Goal: Task Accomplishment & Management: Manage account settings

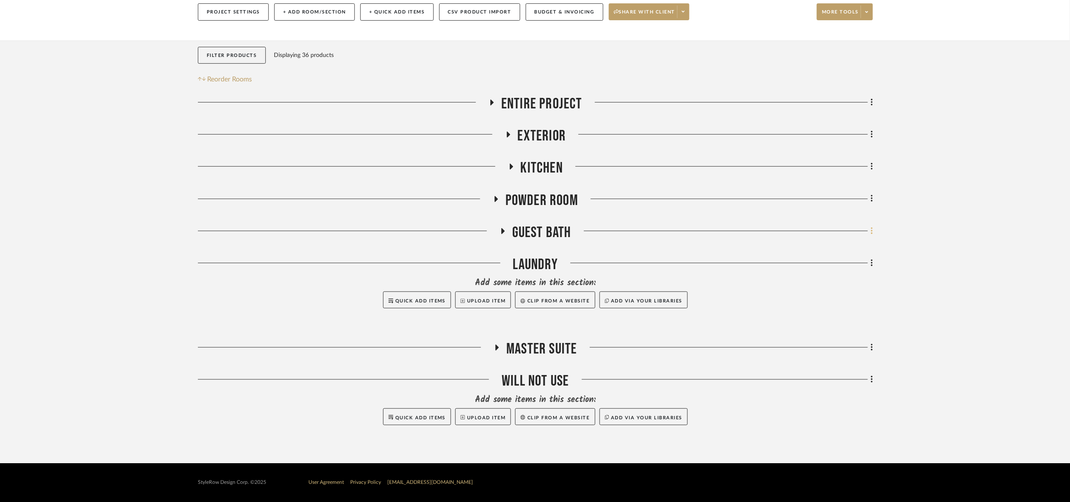
click at [868, 231] on fa-icon at bounding box center [870, 232] width 5 height 14
click at [846, 319] on button "Rename Room" at bounding box center [833, 313] width 79 height 21
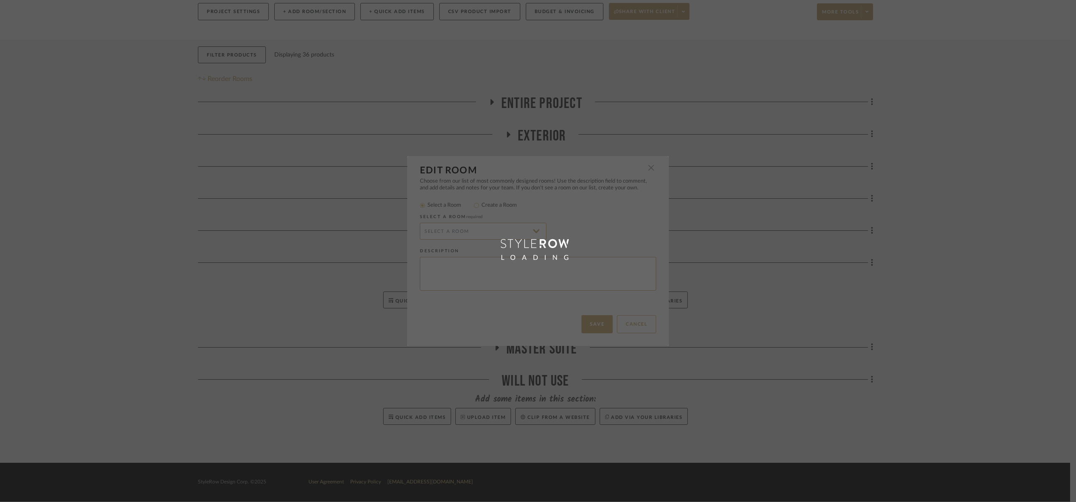
radio input "false"
radio input "true"
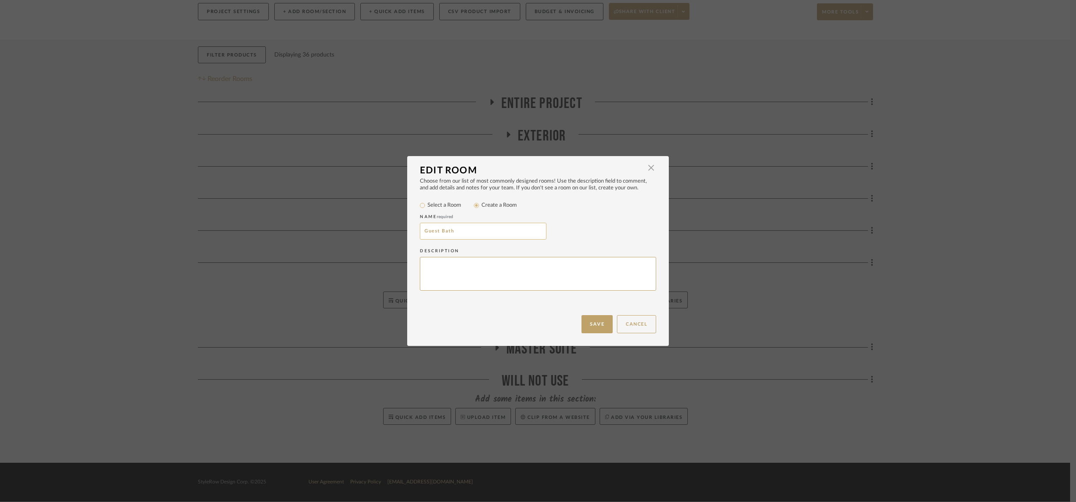
click at [490, 228] on input "Guest Bath" at bounding box center [483, 231] width 127 height 17
type input "Guest Baths"
click at [584, 326] on button "Save" at bounding box center [596, 324] width 31 height 18
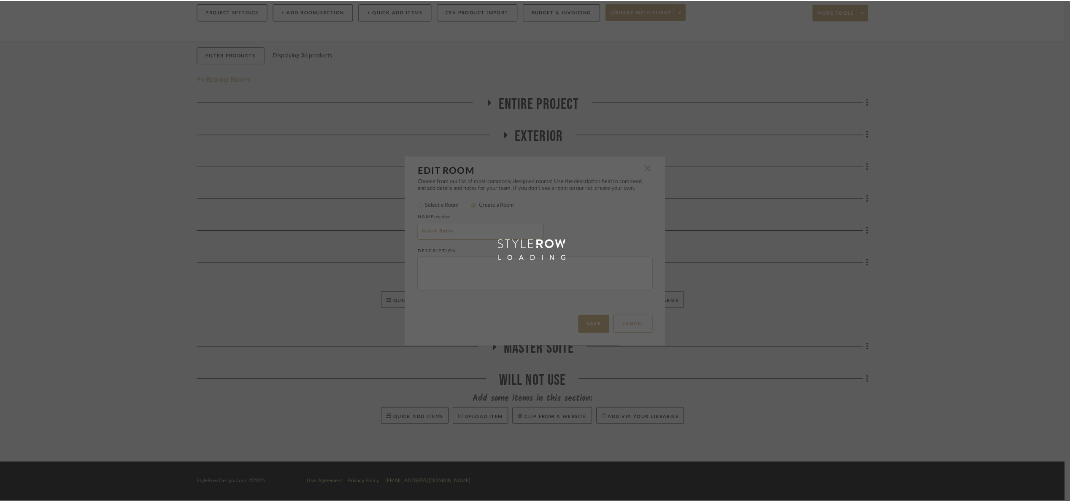
scroll to position [103, 0]
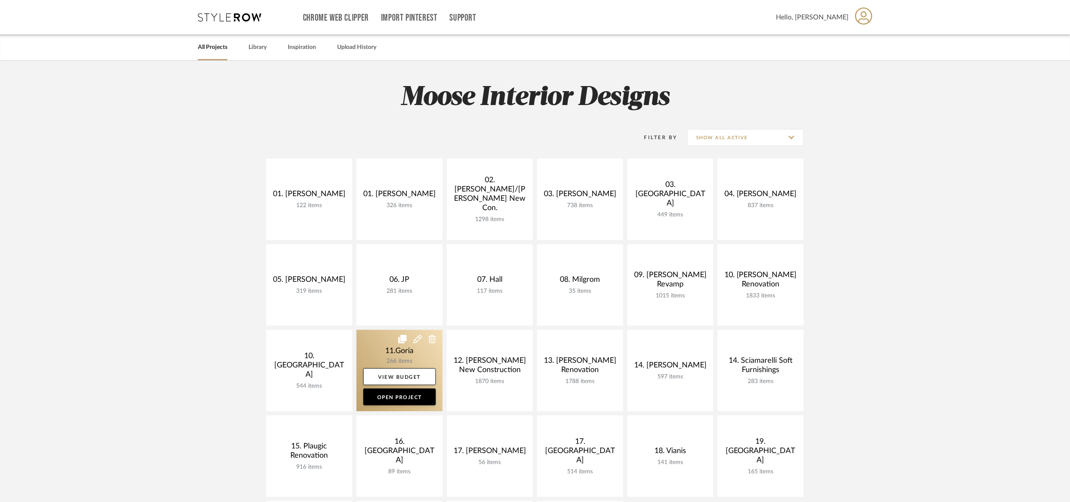
click at [370, 357] on link at bounding box center [400, 370] width 86 height 81
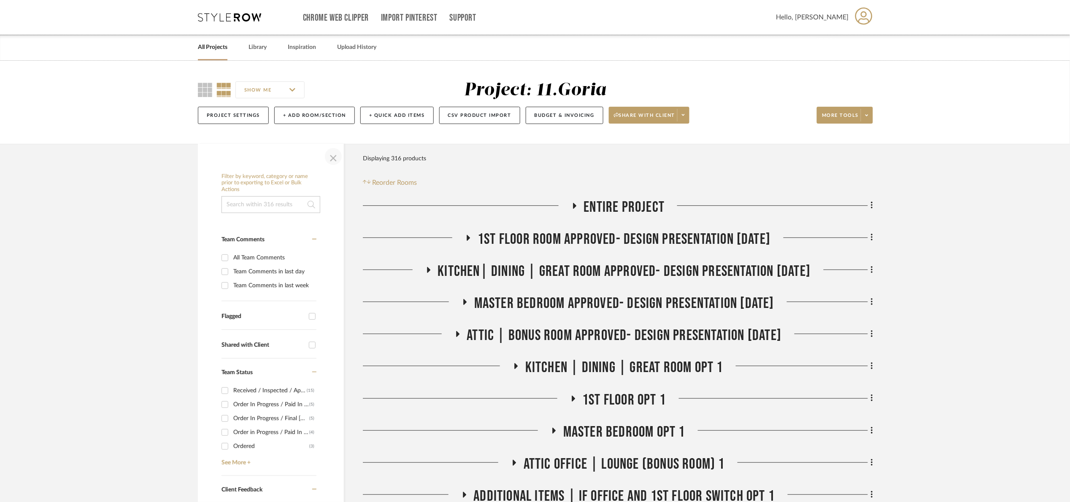
click at [335, 155] on span "button" at bounding box center [333, 156] width 20 height 20
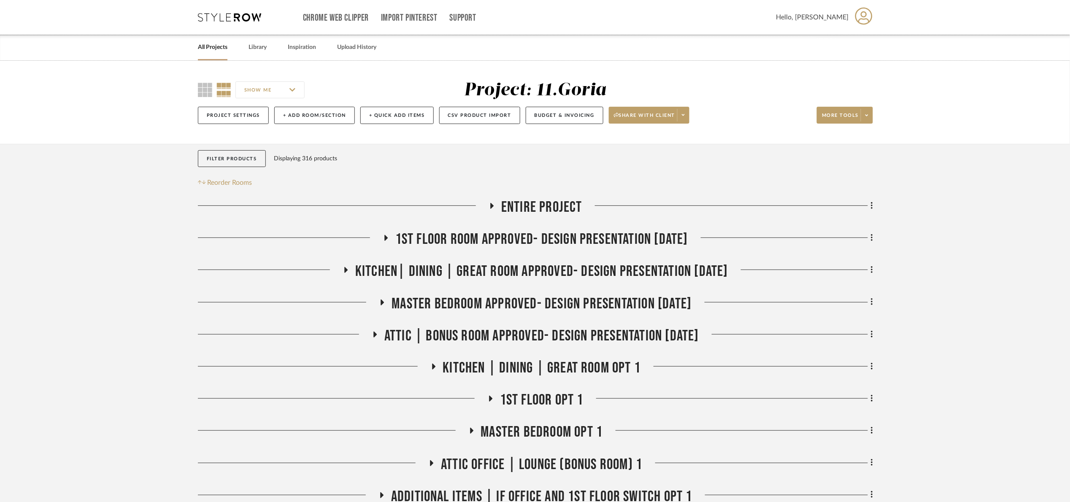
click at [513, 243] on span "1st floor room Approved- Design Presentation 06/06/25" at bounding box center [541, 239] width 293 height 18
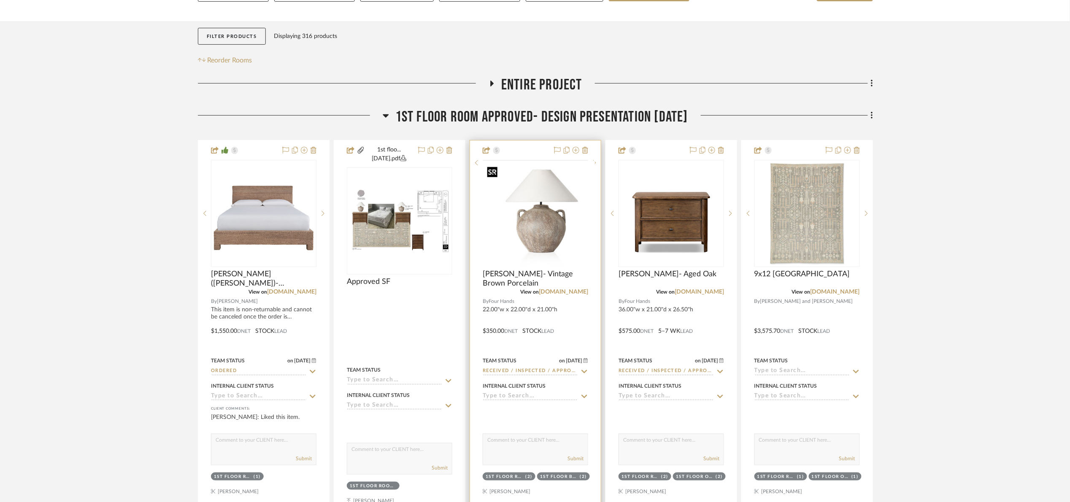
scroll to position [127, 0]
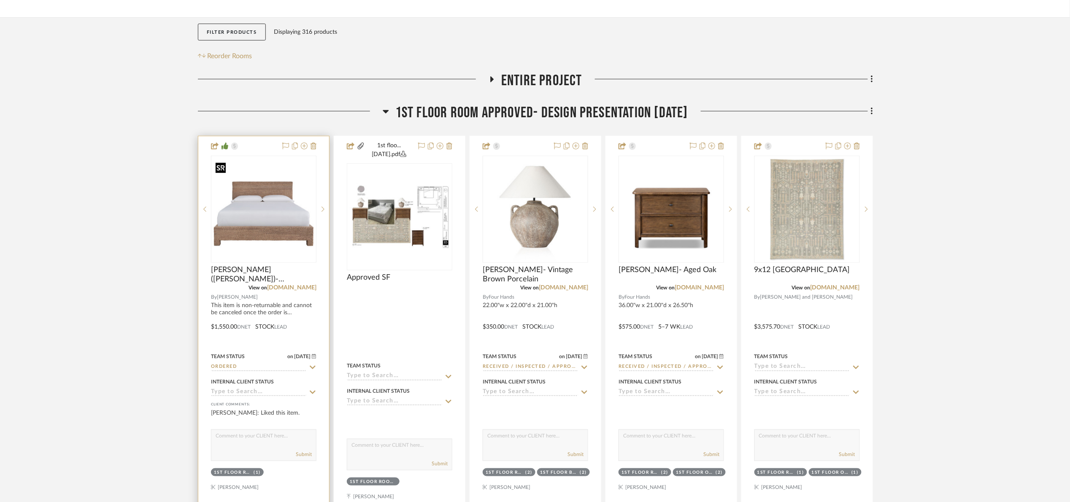
click at [0, 0] on img at bounding box center [0, 0] width 0 height 0
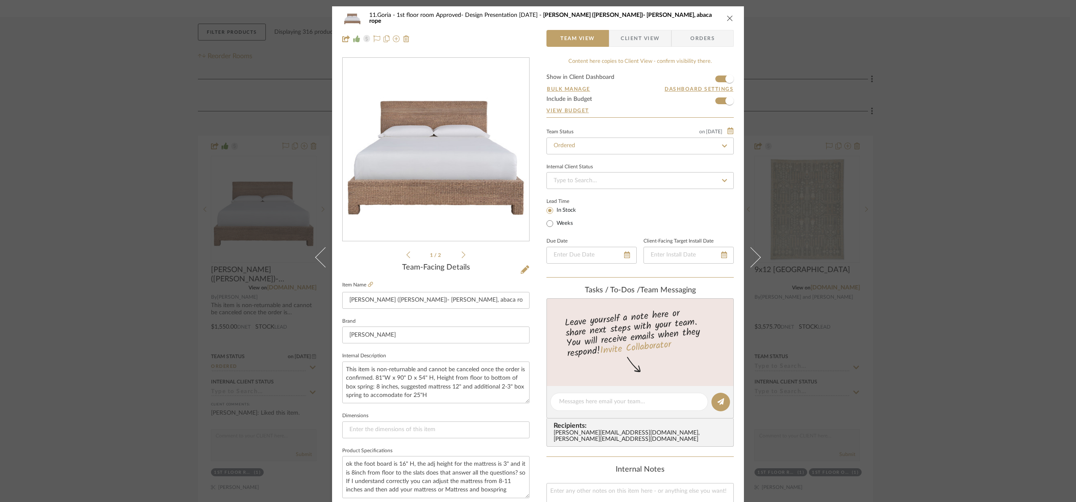
click at [474, 137] on img "0" at bounding box center [435, 149] width 183 height 183
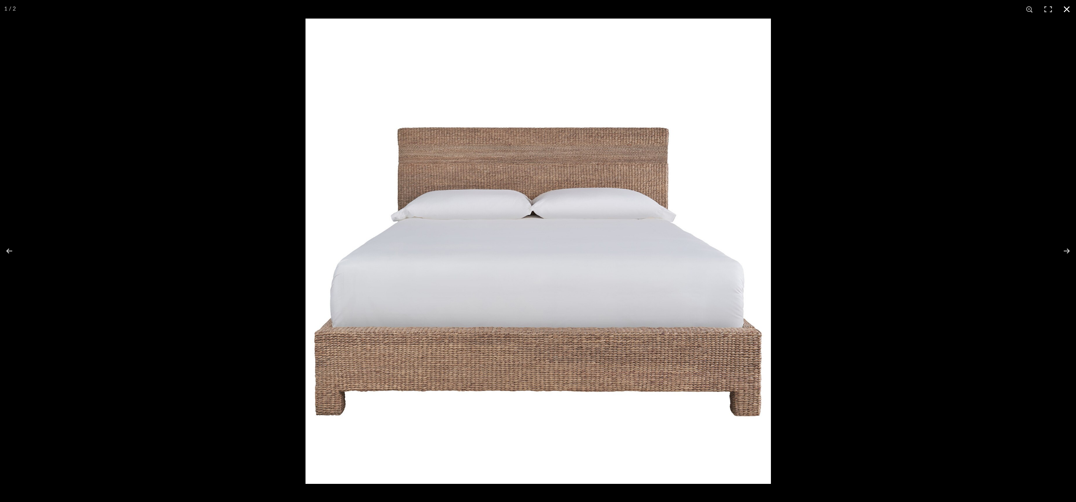
click at [1001, 213] on div at bounding box center [843, 270] width 1076 height 502
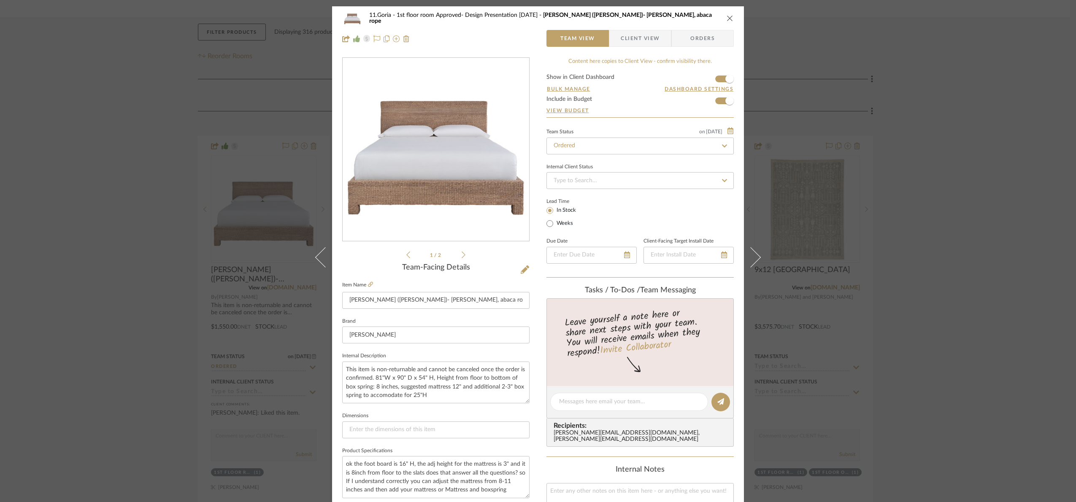
click at [1005, 189] on div "11.Goria 1st floor room Approved- Design Presentation 06/06/25 Seaton (king)- W…" at bounding box center [538, 251] width 1076 height 502
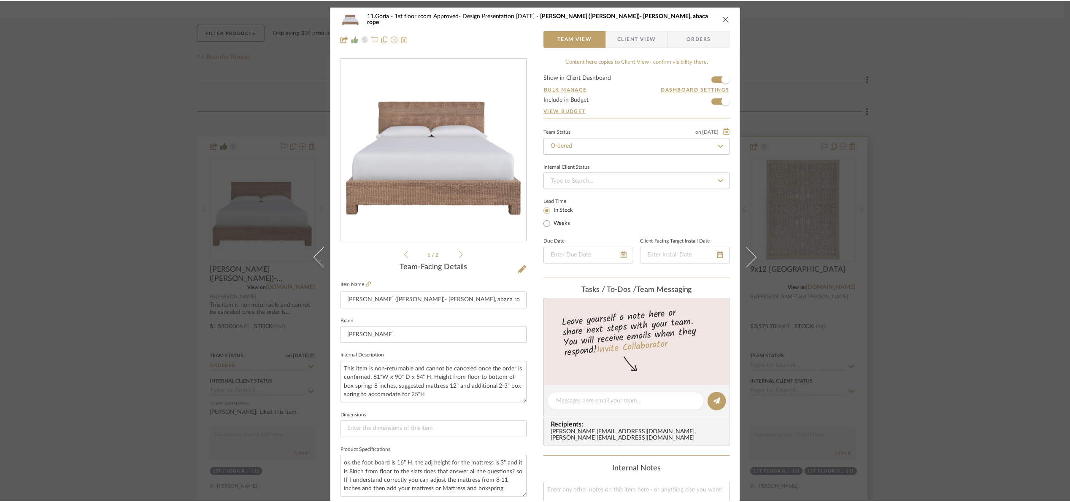
scroll to position [127, 0]
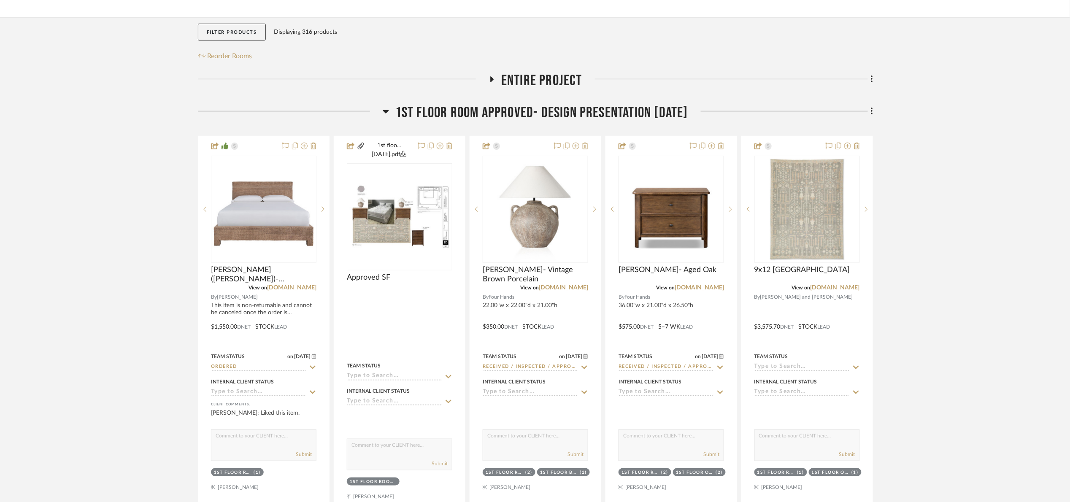
click at [495, 108] on span "1st floor room Approved- Design Presentation 06/06/25" at bounding box center [541, 113] width 293 height 18
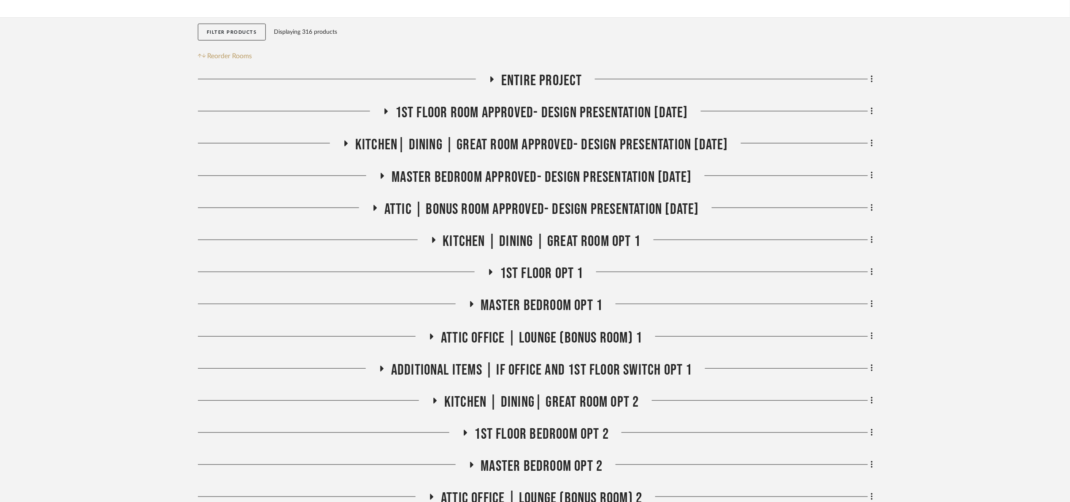
click at [506, 137] on span "Kitchen| Dining | Great room Approved- Design Presentation 06/06/25" at bounding box center [541, 145] width 373 height 18
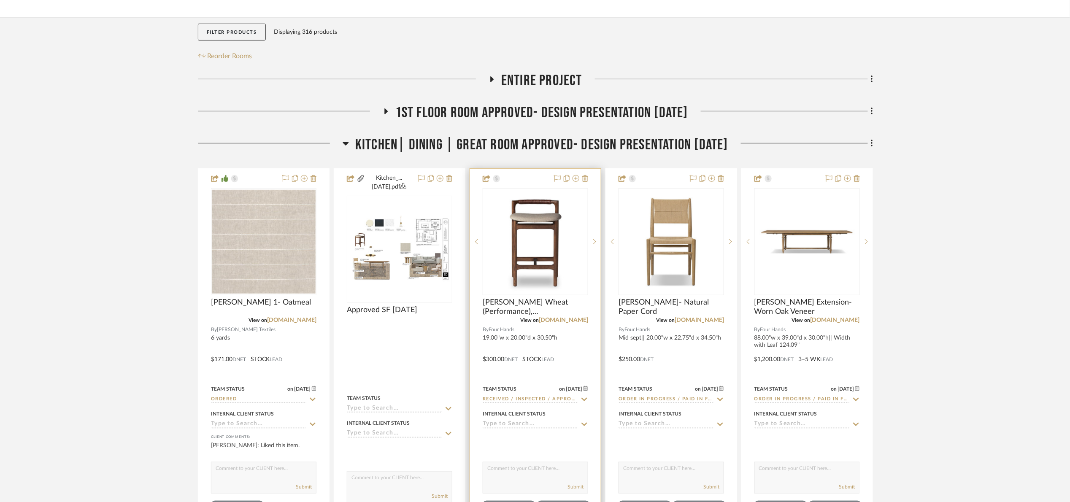
click at [0, 0] on img at bounding box center [0, 0] width 0 height 0
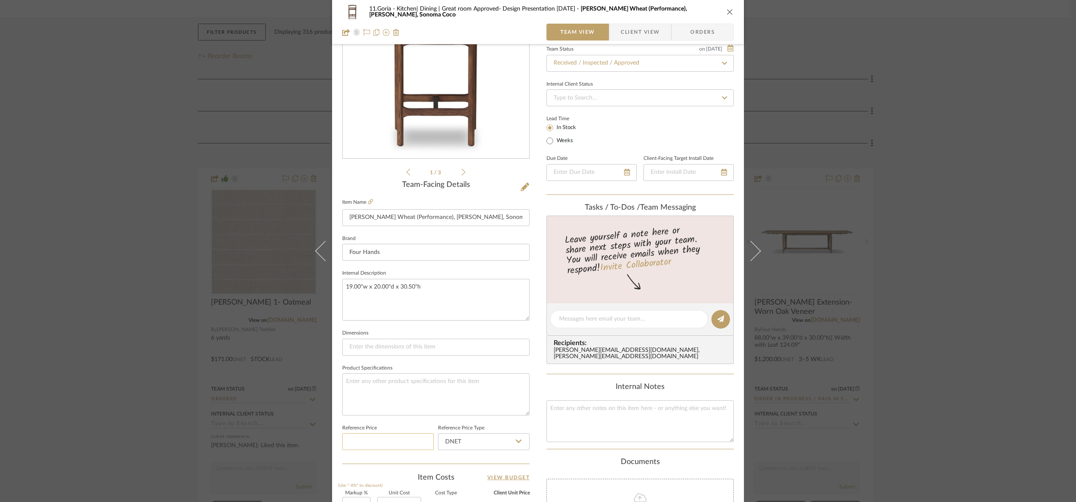
scroll to position [284, 0]
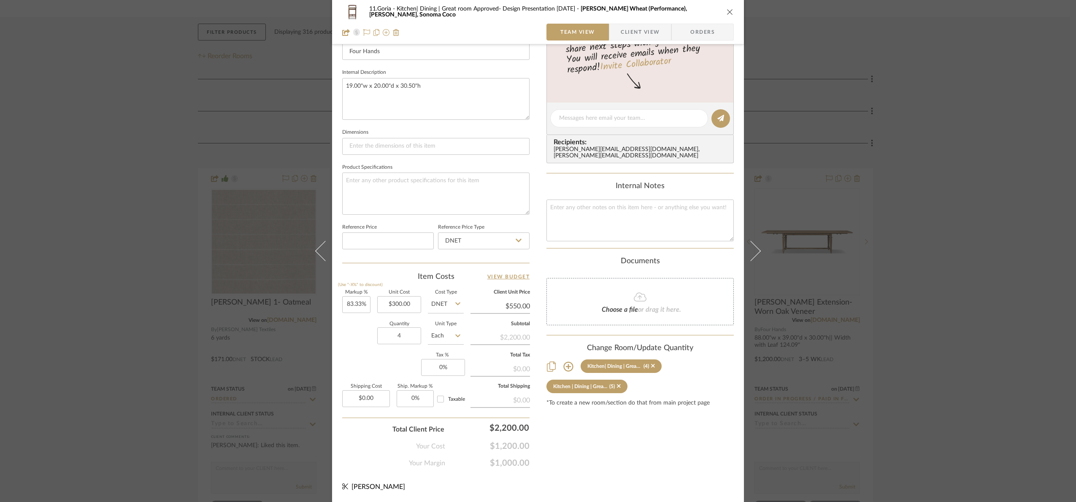
click at [1029, 219] on div "11.Goria Kitchen| Dining | Great room Approved- Design Presentation 06/06/25 Br…" at bounding box center [538, 251] width 1076 height 502
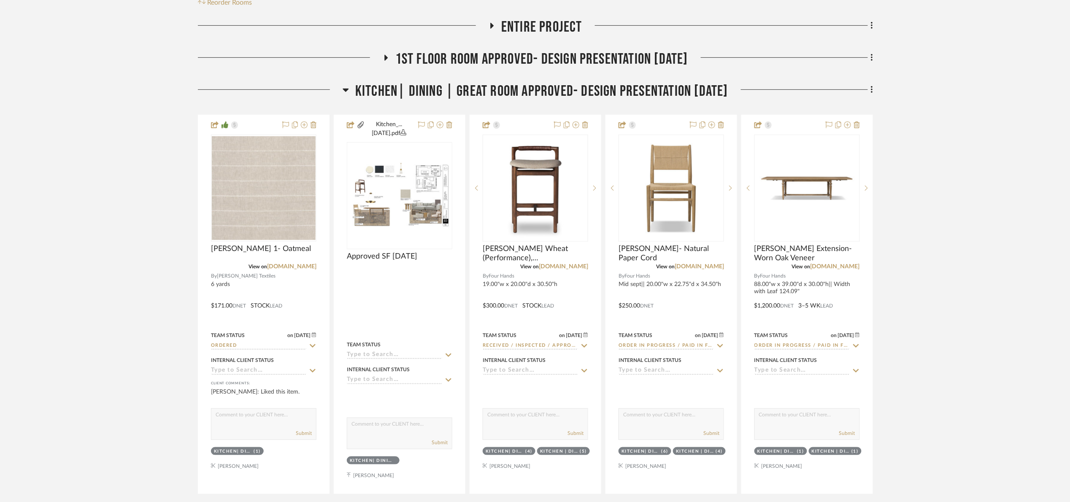
scroll to position [443, 0]
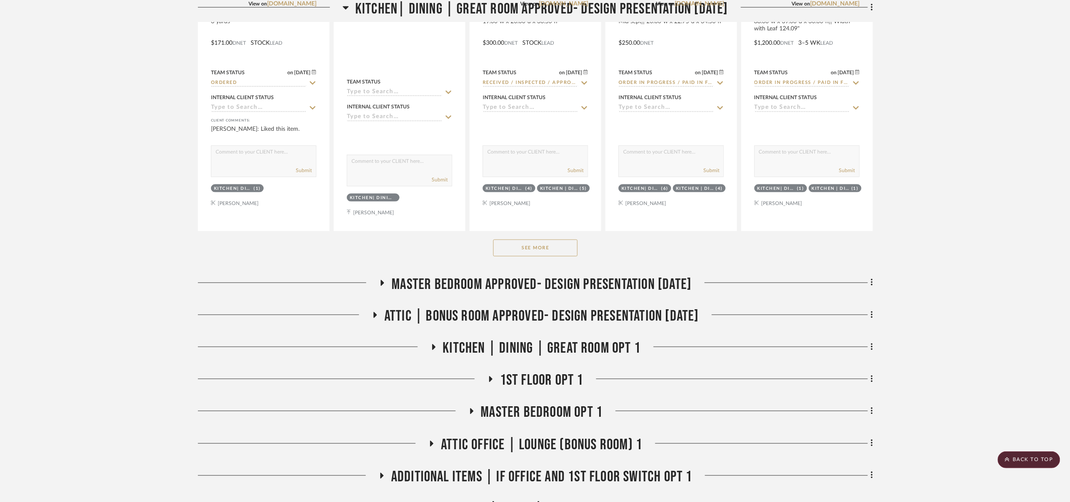
click at [563, 248] on button "See More" at bounding box center [535, 248] width 84 height 17
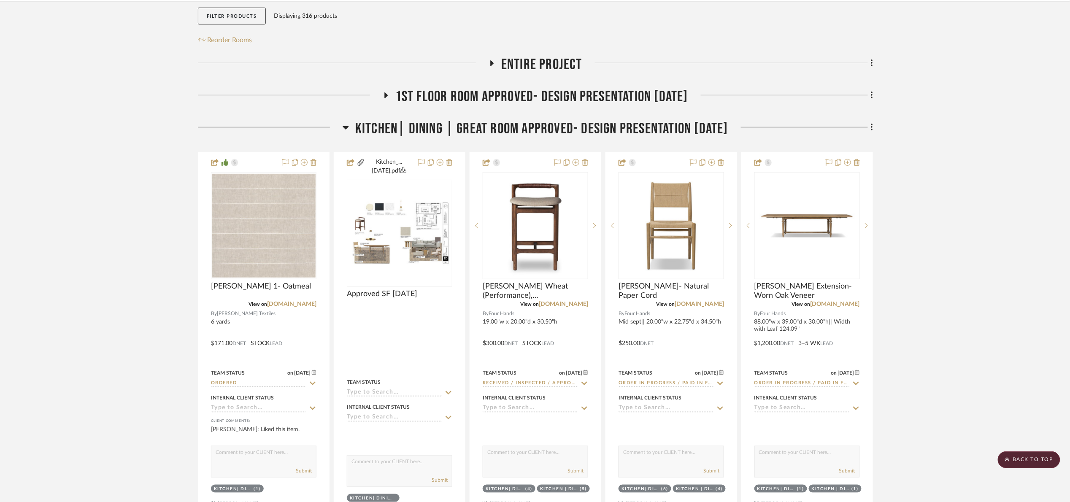
scroll to position [127, 0]
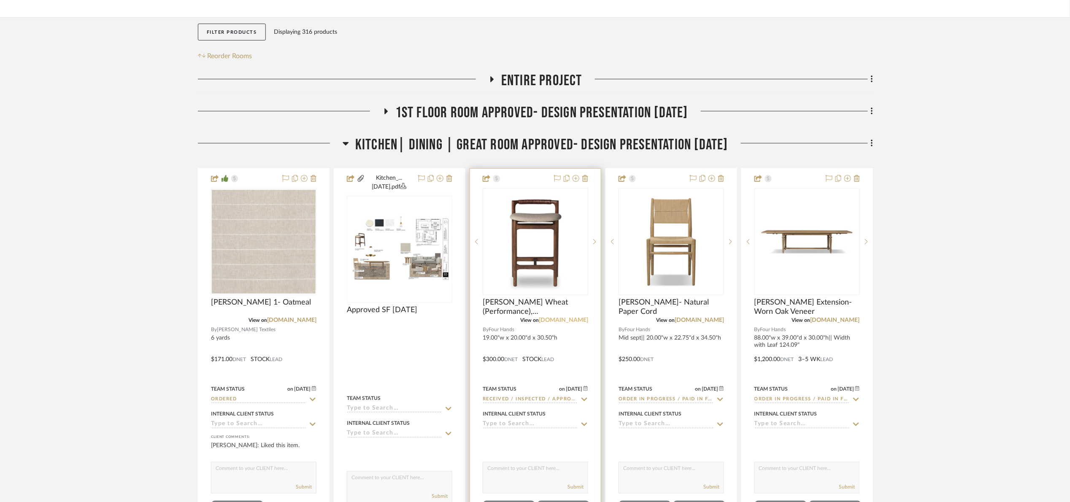
click at [579, 318] on link "fourhands.com" at bounding box center [563, 320] width 49 height 6
click at [489, 142] on span "Kitchen| Dining | Great room Approved- Design Presentation 06/06/25" at bounding box center [541, 145] width 373 height 18
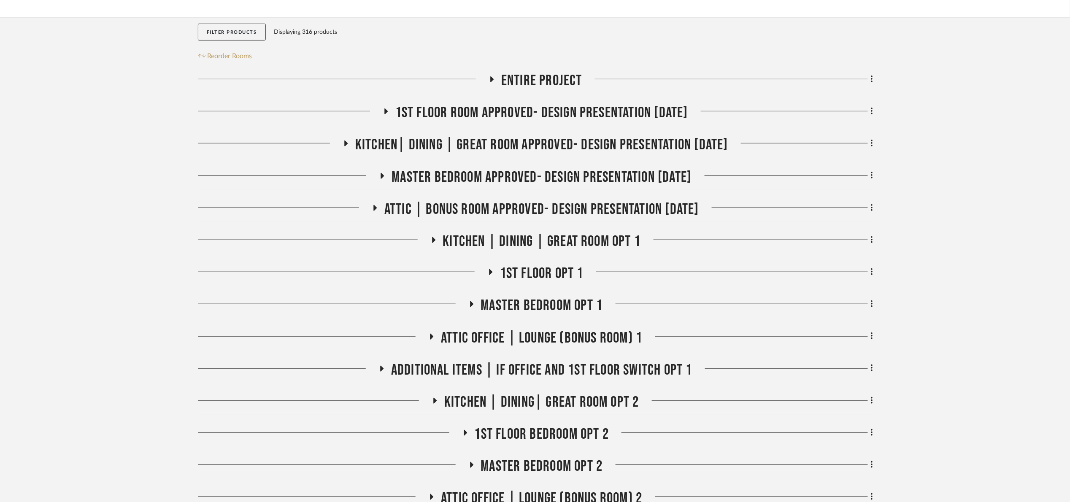
click at [492, 117] on span "1st floor room Approved- Design Presentation 06/06/25" at bounding box center [541, 113] width 293 height 18
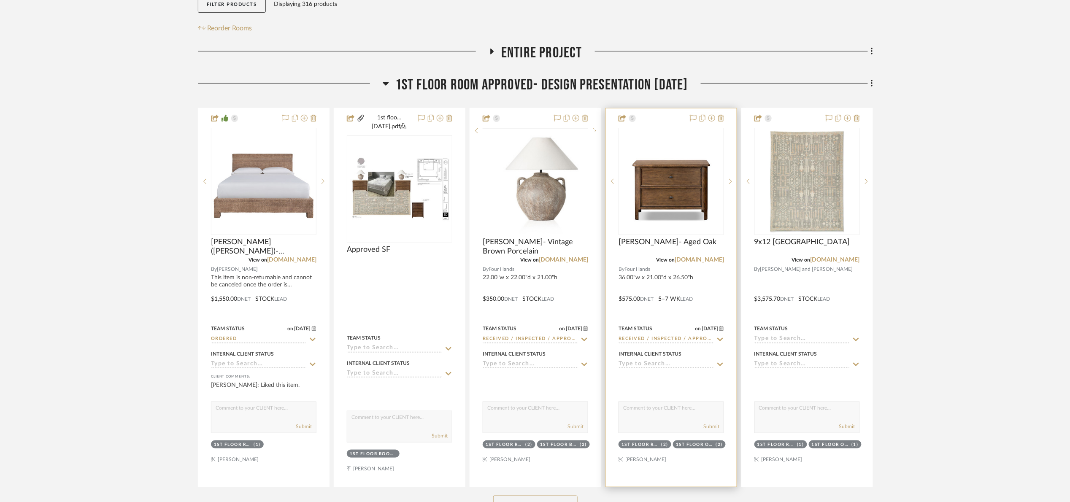
scroll to position [253, 0]
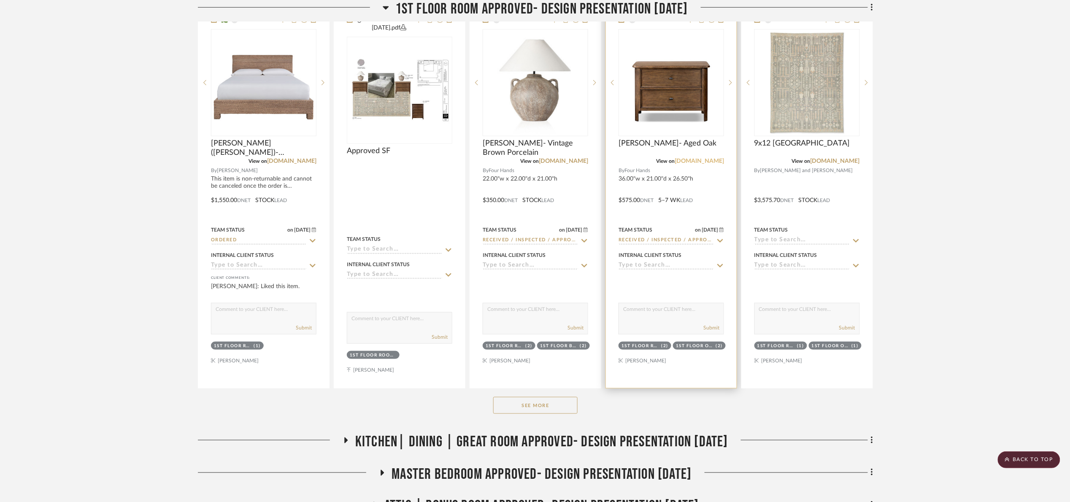
click at [693, 161] on link "fourhands.com" at bounding box center [699, 161] width 49 height 6
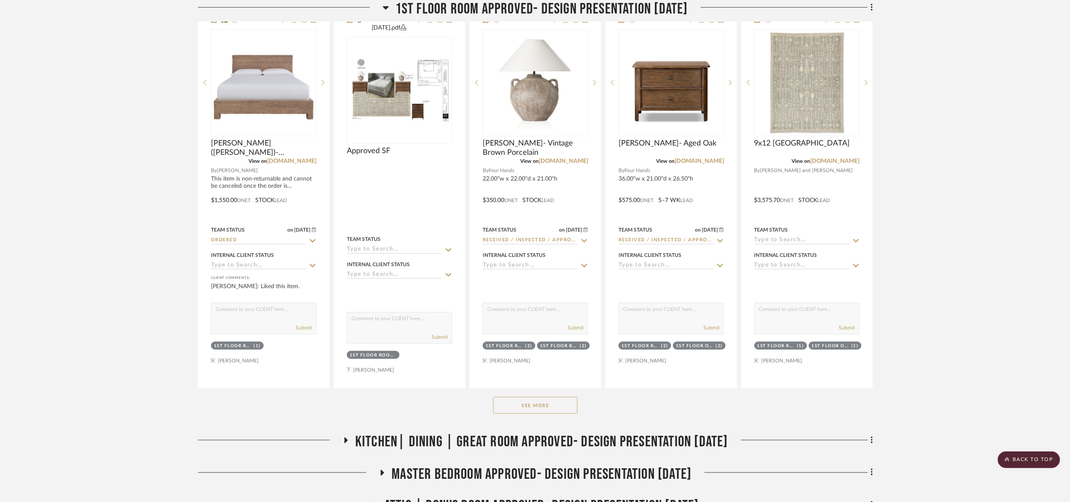
click at [535, 414] on button "See More" at bounding box center [535, 405] width 84 height 17
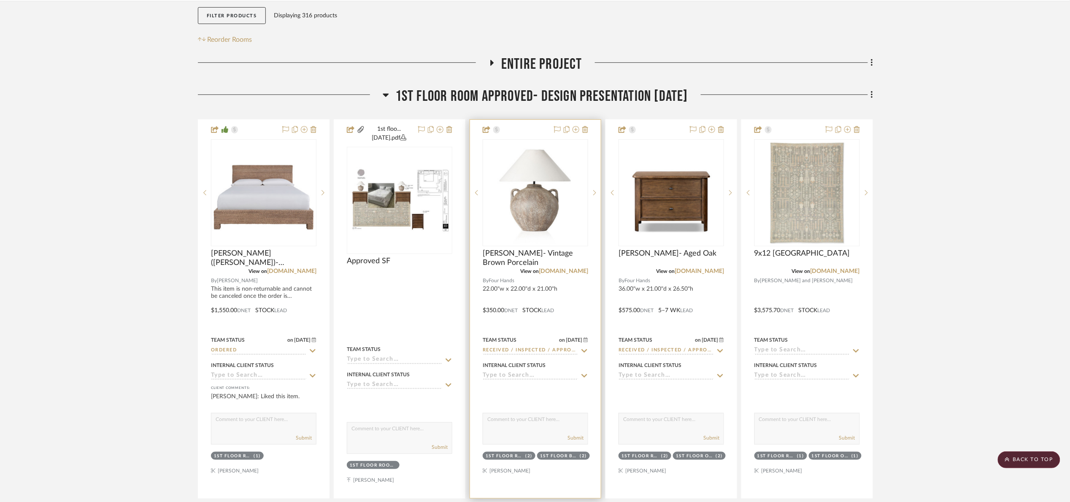
scroll to position [127, 0]
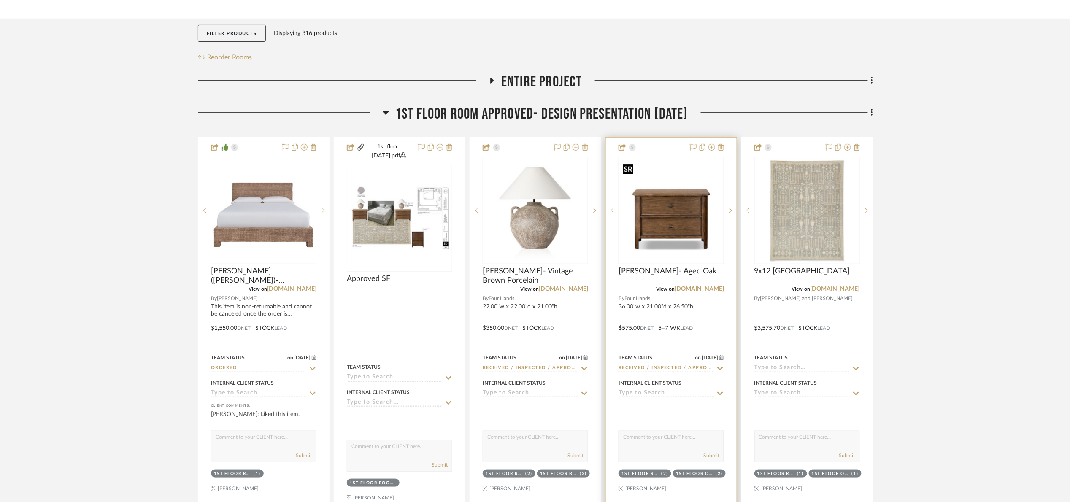
scroll to position [63, 0]
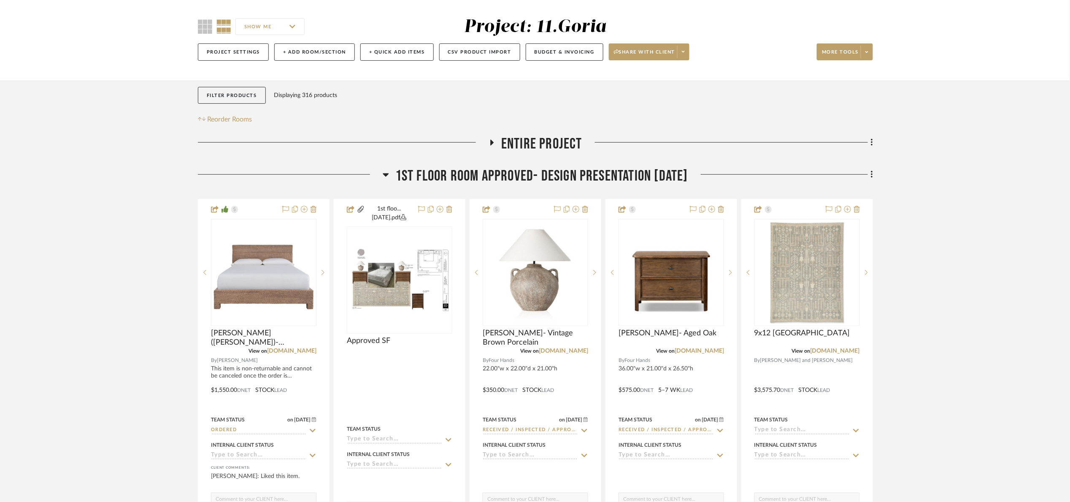
click at [435, 173] on span "1st floor room Approved- Design Presentation 06/06/25" at bounding box center [541, 176] width 293 height 18
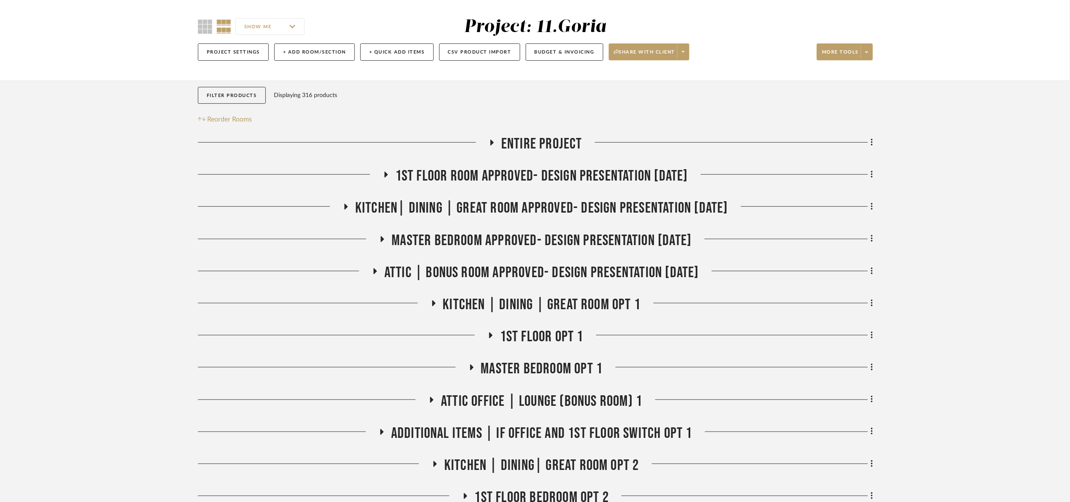
click at [478, 205] on span "Kitchen| Dining | Great room Approved- Design Presentation 06/06/25" at bounding box center [541, 208] width 373 height 18
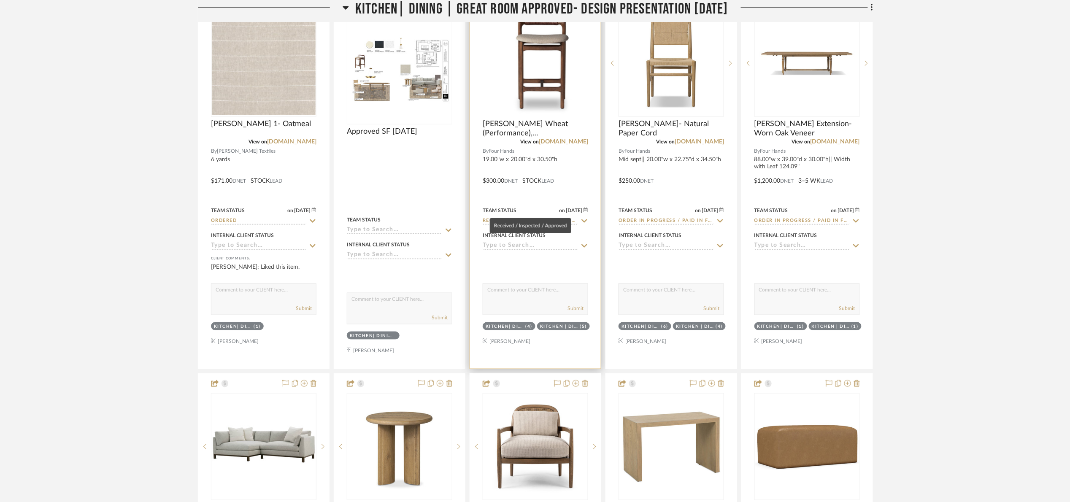
scroll to position [316, 0]
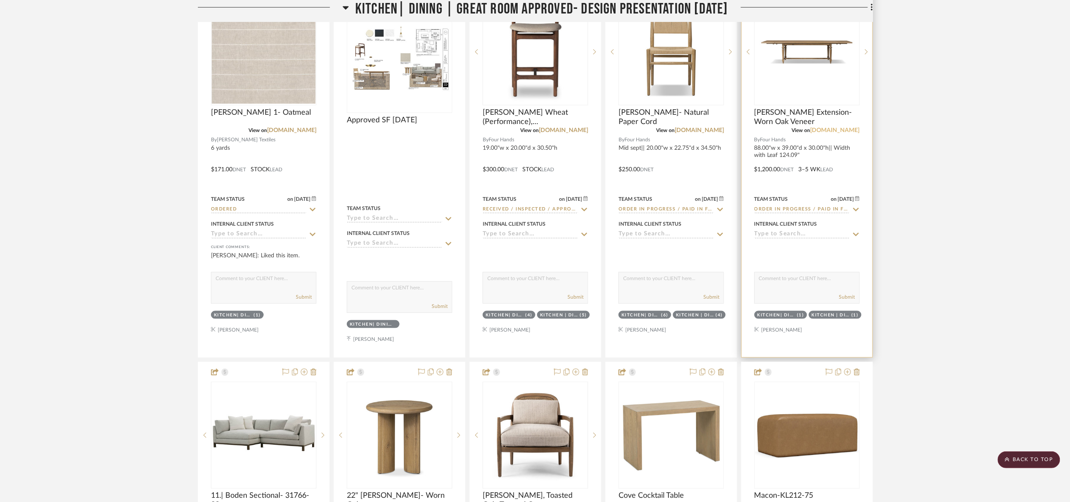
click at [843, 128] on link "fourhands.com" at bounding box center [835, 130] width 49 height 6
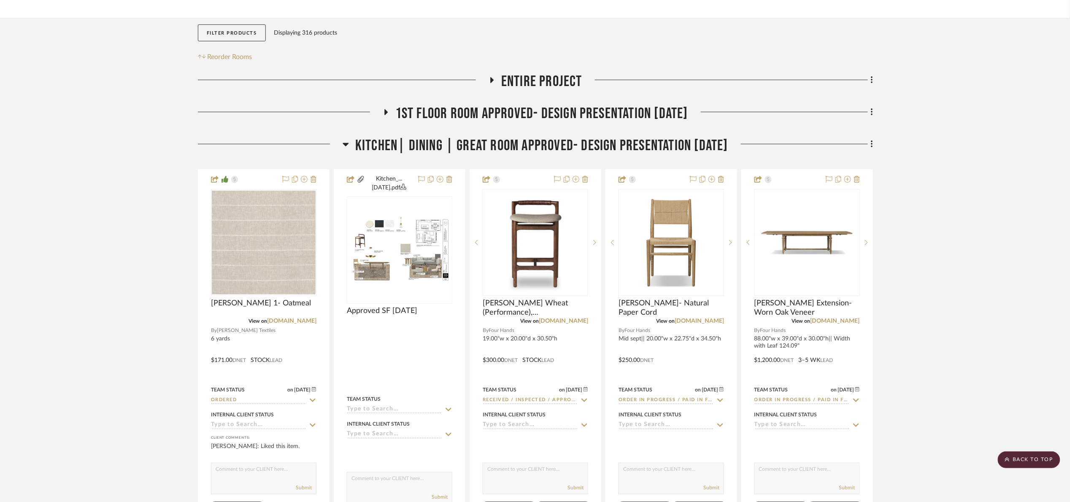
scroll to position [63, 0]
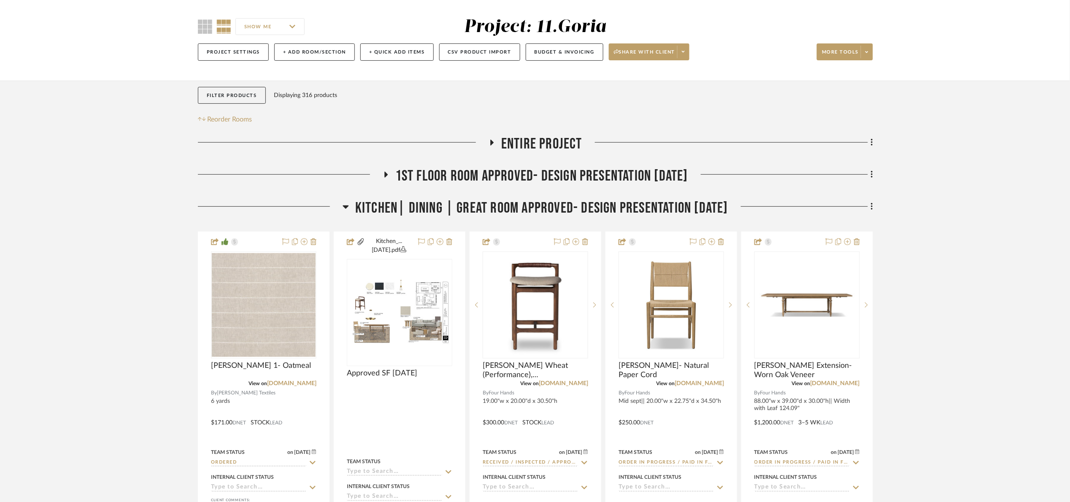
click at [449, 204] on span "Kitchen| Dining | Great room Approved- Design Presentation 06/06/25" at bounding box center [541, 208] width 373 height 18
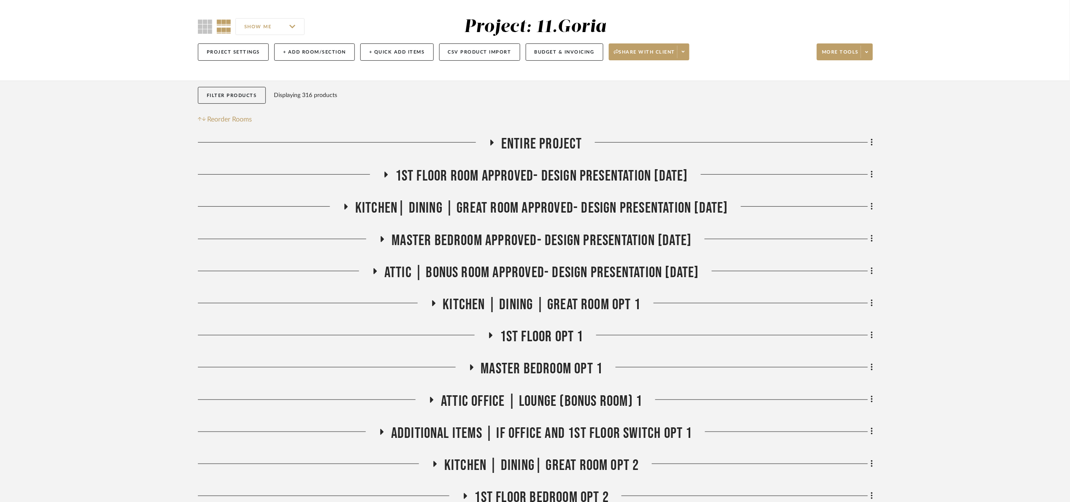
click at [519, 243] on span "Master bedroom Approved- Design Presentation 06/06/25" at bounding box center [542, 241] width 300 height 18
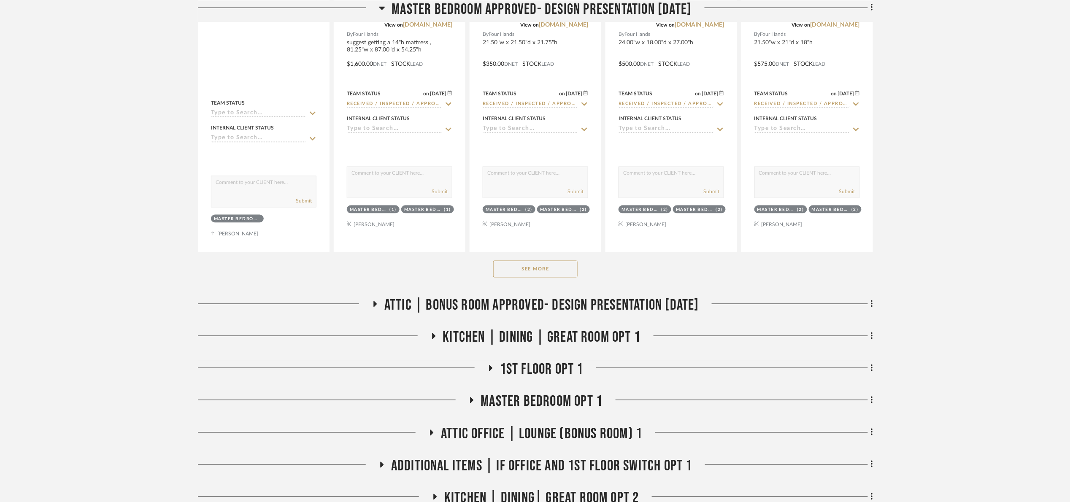
scroll to position [506, 0]
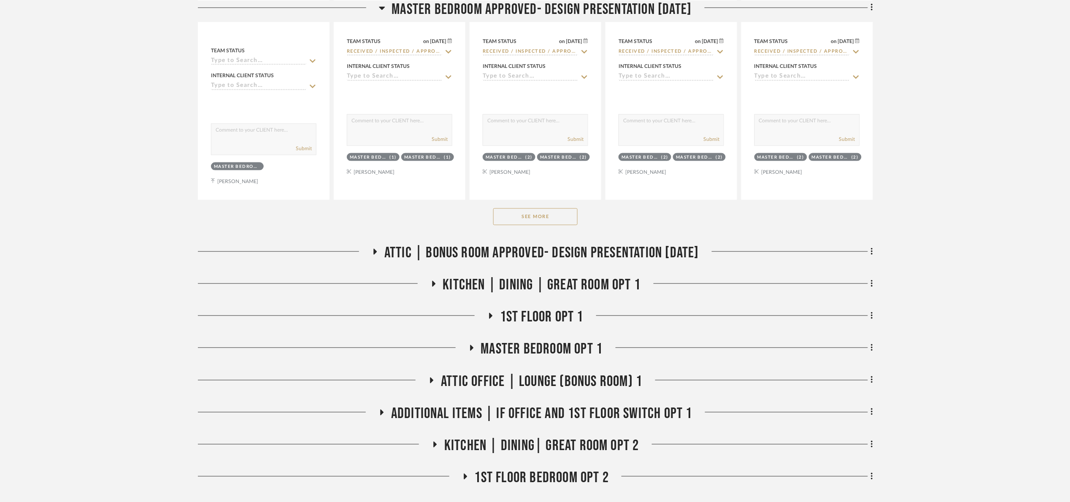
click at [546, 222] on button "See More" at bounding box center [535, 216] width 84 height 17
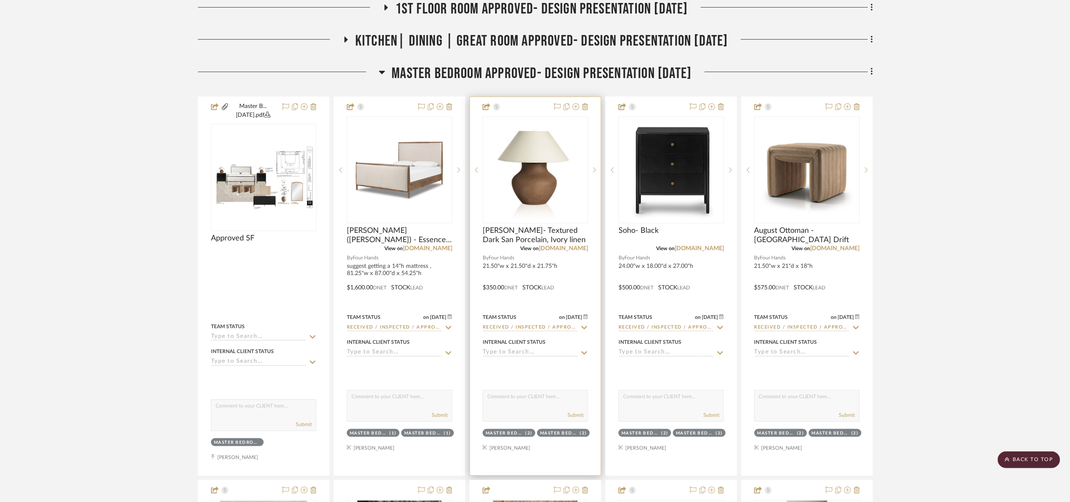
scroll to position [190, 0]
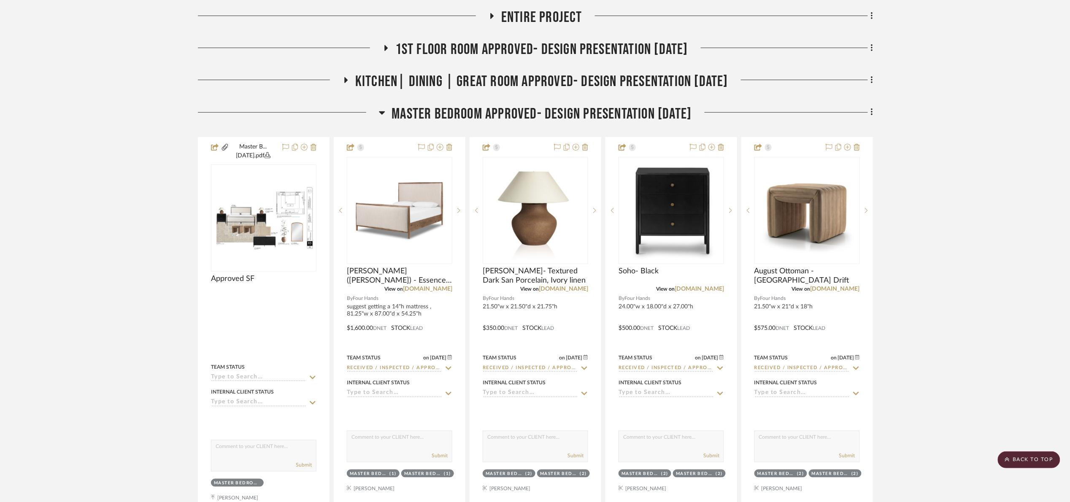
click at [549, 110] on span "Master bedroom Approved- Design Presentation 06/06/25" at bounding box center [542, 114] width 300 height 18
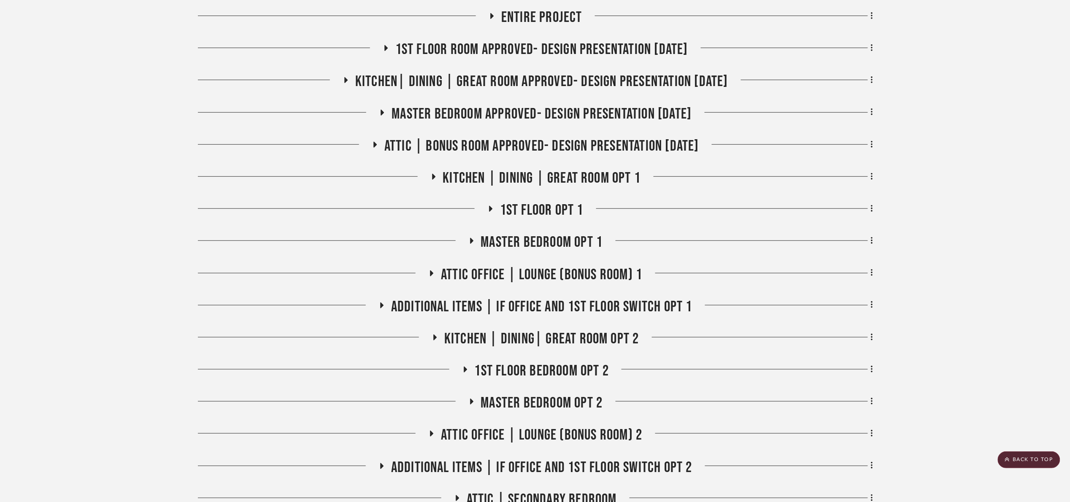
click at [565, 147] on span "Attic | Bonus room Approved- Design Presentation 06/06/25" at bounding box center [541, 146] width 315 height 18
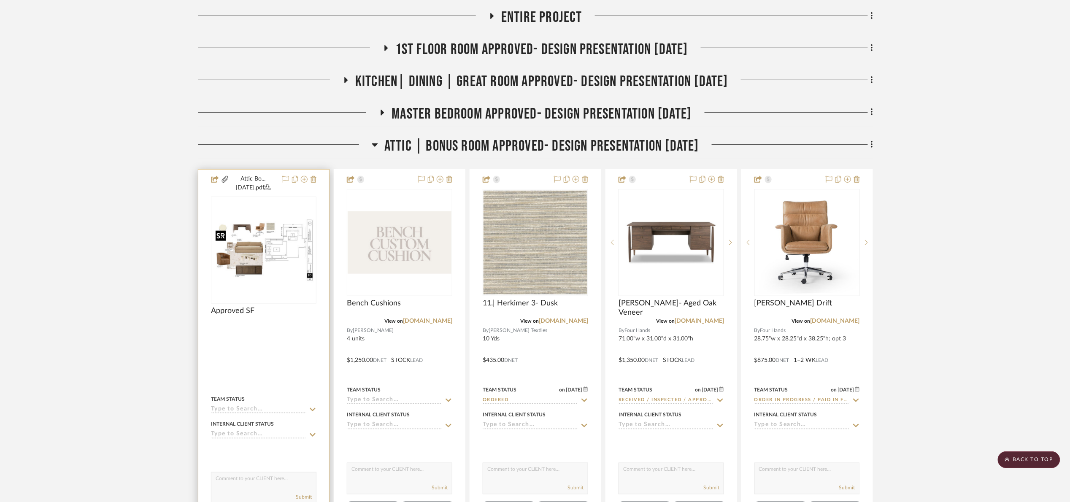
click at [252, 276] on img "0" at bounding box center [264, 250] width 104 height 67
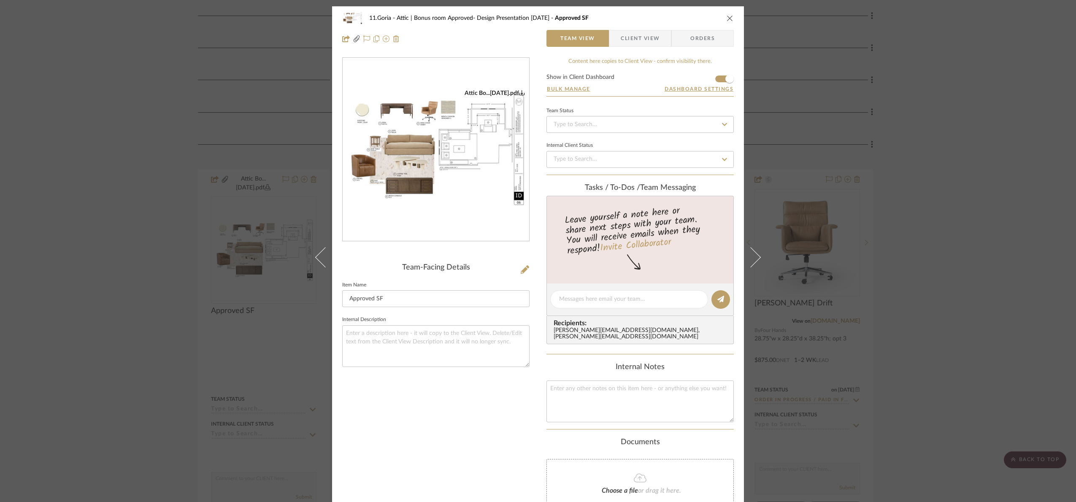
click at [443, 172] on img "0" at bounding box center [436, 149] width 186 height 121
click at [1022, 215] on div "11.Goria Attic | Bonus room Approved- Design Presentation 06/06/25 Approved SF …" at bounding box center [538, 251] width 1076 height 502
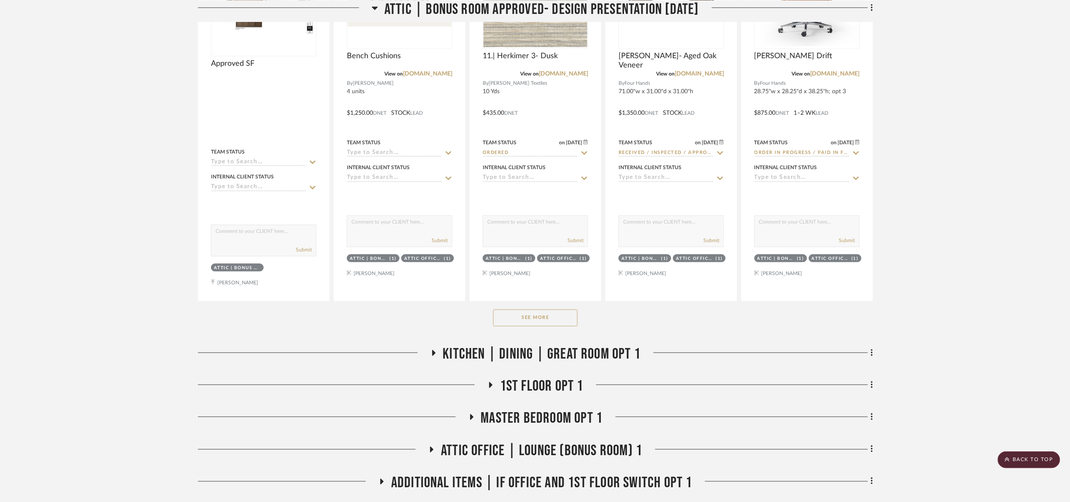
scroll to position [443, 0]
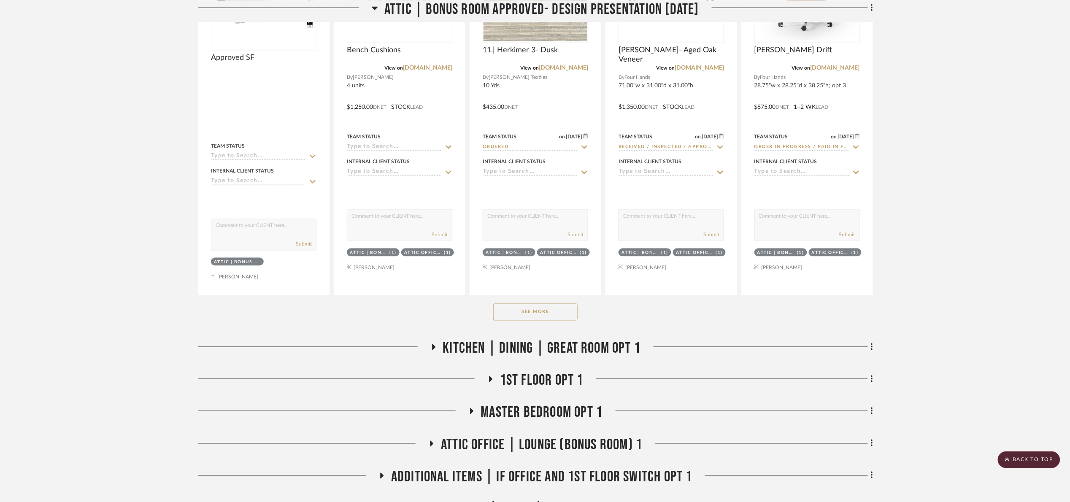
click at [551, 319] on button "See More" at bounding box center [535, 312] width 84 height 17
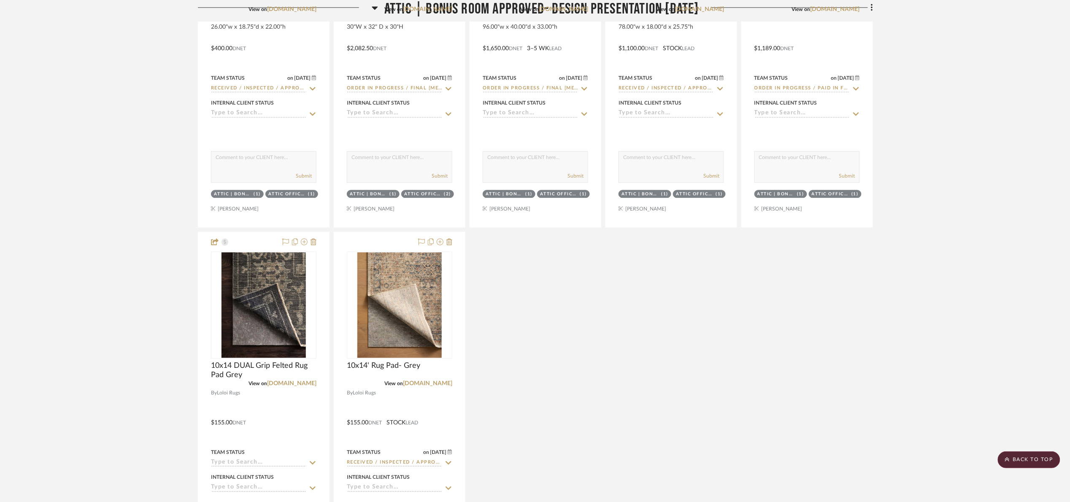
scroll to position [886, 0]
click at [1014, 43] on project-details-page "SHOW ME Project: 11.Goria Project Settings + Add Room/Section + Quick Add Items…" at bounding box center [535, 166] width 1070 height 1982
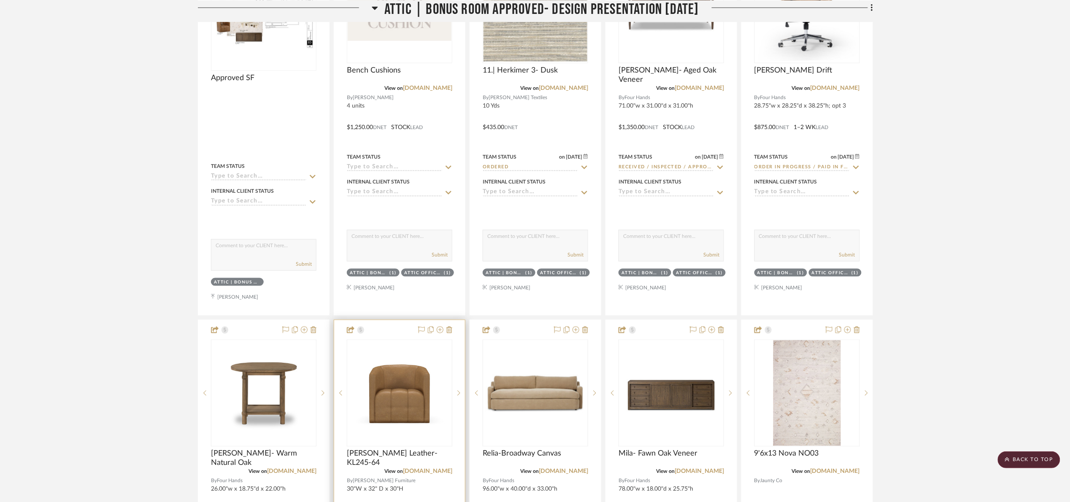
scroll to position [570, 0]
